Goal: Information Seeking & Learning: Learn about a topic

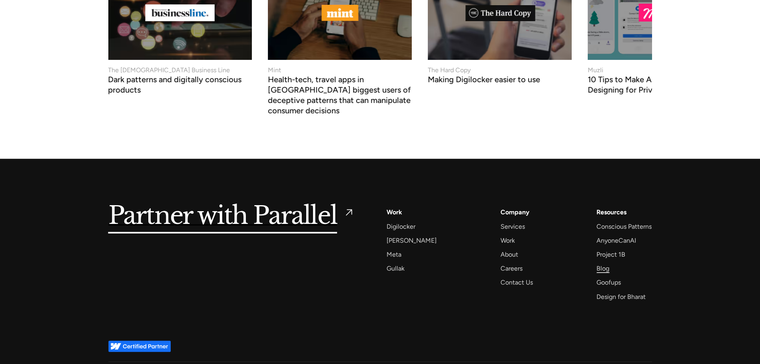
drag, startPoint x: 0, startPoint y: 0, endPoint x: 601, endPoint y: 246, distance: 648.9
click at [601, 263] on div "Blog" at bounding box center [602, 268] width 13 height 11
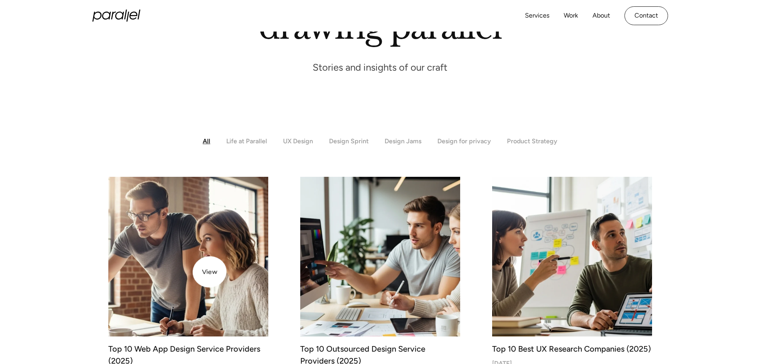
click at [201, 273] on img at bounding box center [188, 257] width 168 height 168
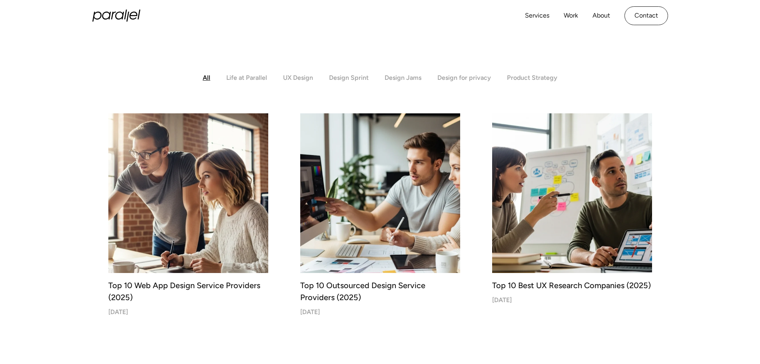
scroll to position [180, 0]
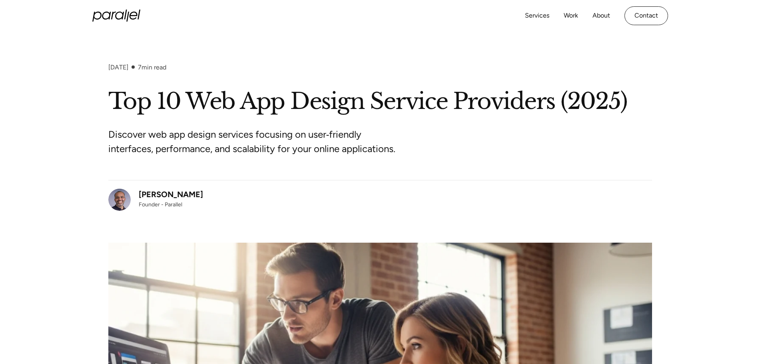
drag, startPoint x: 201, startPoint y: 197, endPoint x: 139, endPoint y: 197, distance: 62.3
click at [139, 197] on div "Robin Dhanwani Founder - Parallel" at bounding box center [379, 195] width 543 height 31
copy div "Robin Dhanwani"
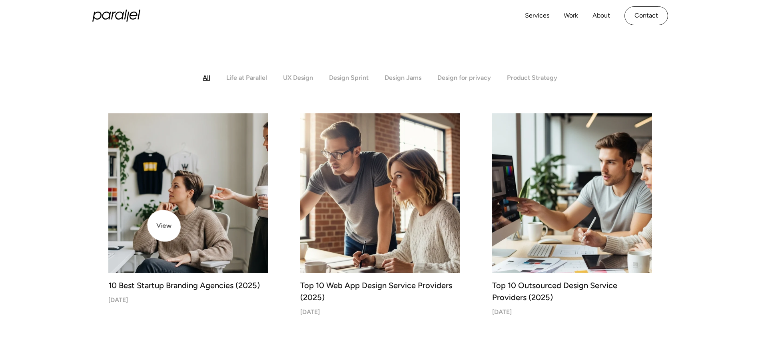
click at [155, 222] on img at bounding box center [188, 193] width 168 height 168
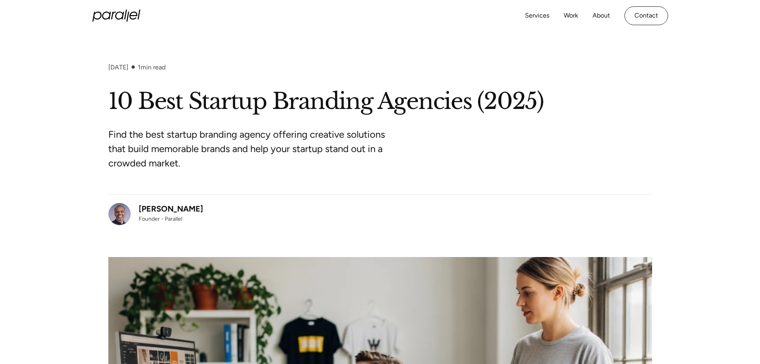
drag, startPoint x: 199, startPoint y: 211, endPoint x: 139, endPoint y: 210, distance: 59.5
click at [139, 210] on div "Robin Dhanwani Founder - Parallel" at bounding box center [379, 210] width 543 height 31
copy div "Robin Dhanwani"
